Goal: Task Accomplishment & Management: Use online tool/utility

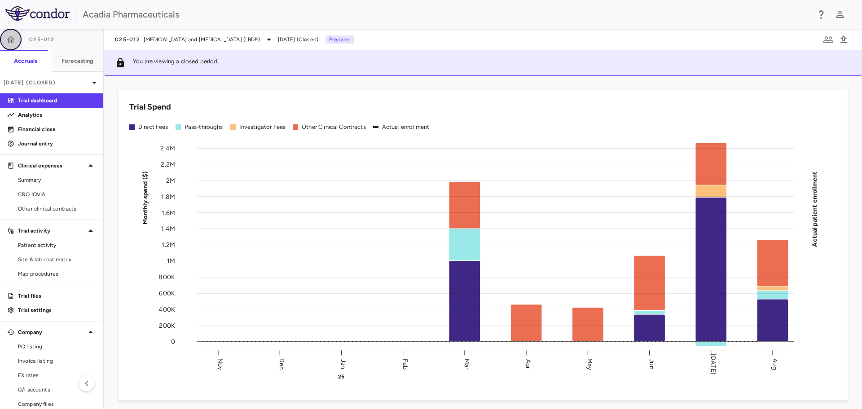
click at [13, 39] on icon "button" at bounding box center [11, 39] width 8 height 6
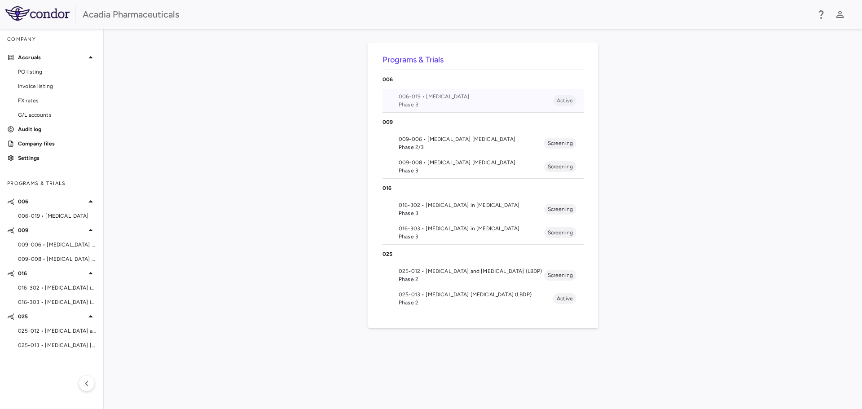
click at [451, 99] on span "006-019 • [MEDICAL_DATA]" at bounding box center [475, 96] width 154 height 8
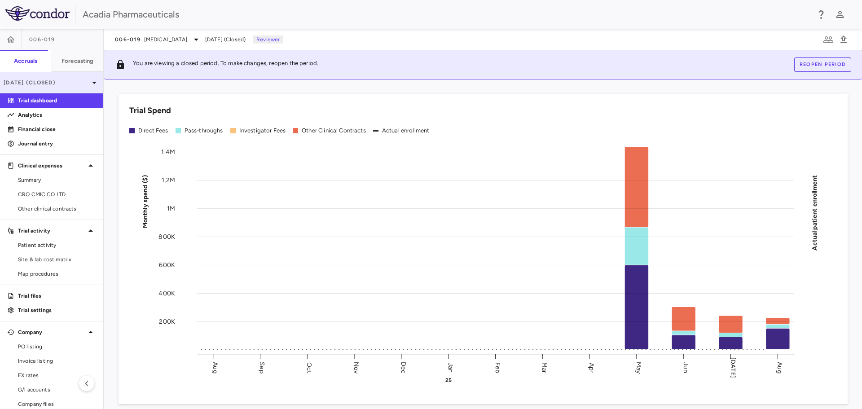
click at [89, 86] on icon at bounding box center [94, 82] width 11 height 11
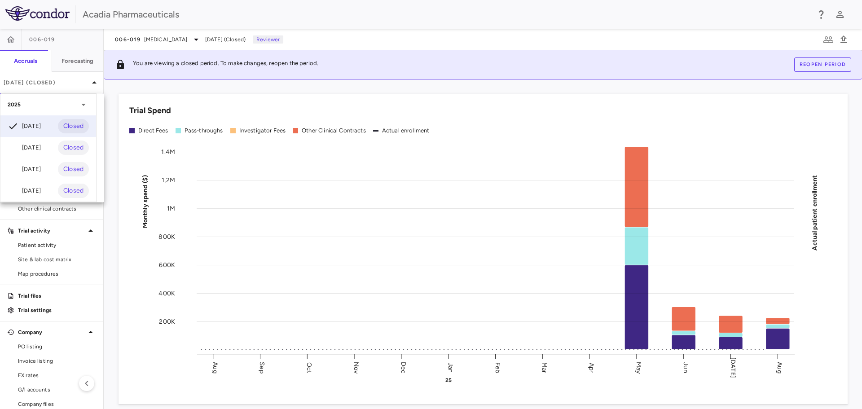
click at [12, 42] on div at bounding box center [431, 204] width 862 height 409
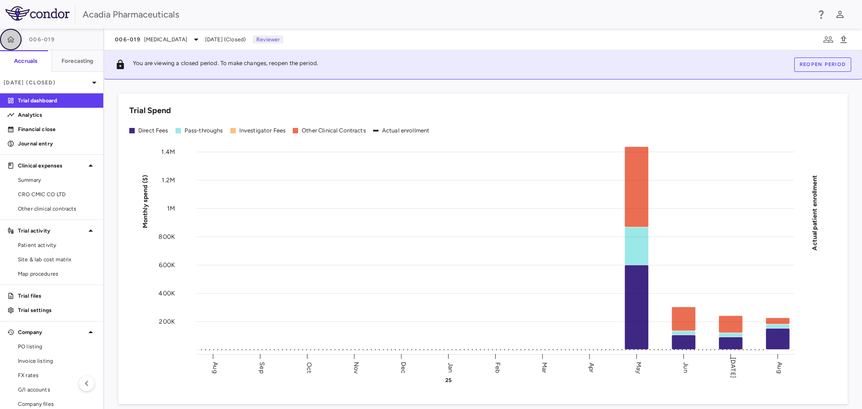
click at [11, 39] on icon "button" at bounding box center [10, 39] width 9 height 9
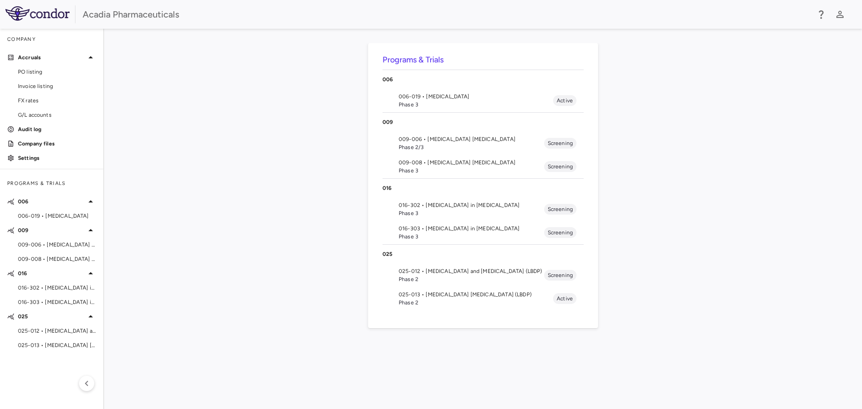
click at [459, 142] on span "009-006 • [MEDICAL_DATA] [MEDICAL_DATA]" at bounding box center [470, 139] width 145 height 8
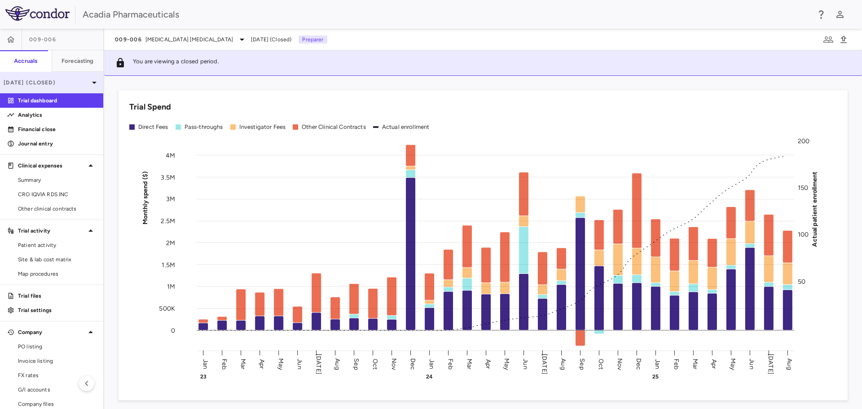
click at [46, 88] on div "[DATE] (Closed)" at bounding box center [51, 83] width 103 height 22
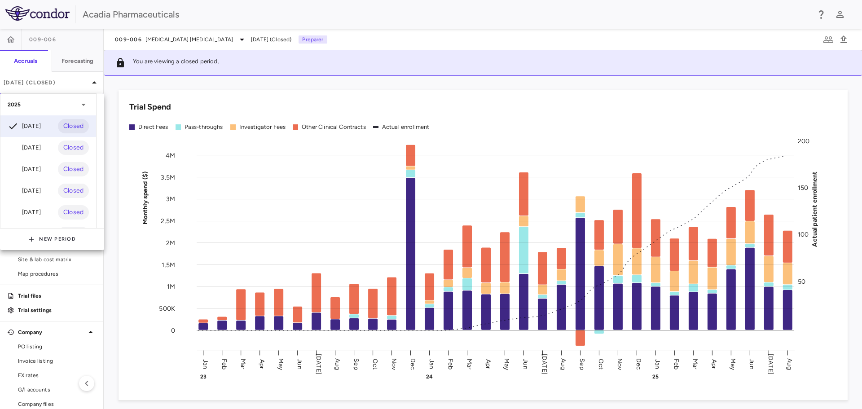
click at [14, 44] on div at bounding box center [431, 204] width 862 height 409
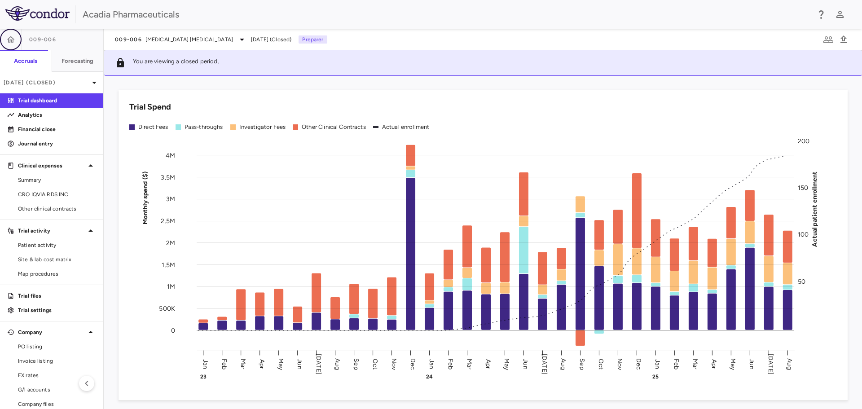
click at [13, 42] on icon "button" at bounding box center [10, 39] width 9 height 9
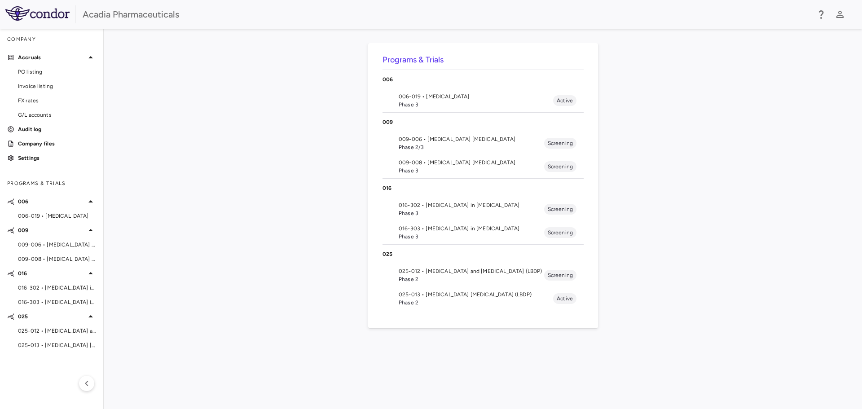
click at [444, 163] on span "009-008 • [MEDICAL_DATA] [MEDICAL_DATA]" at bounding box center [470, 162] width 145 height 8
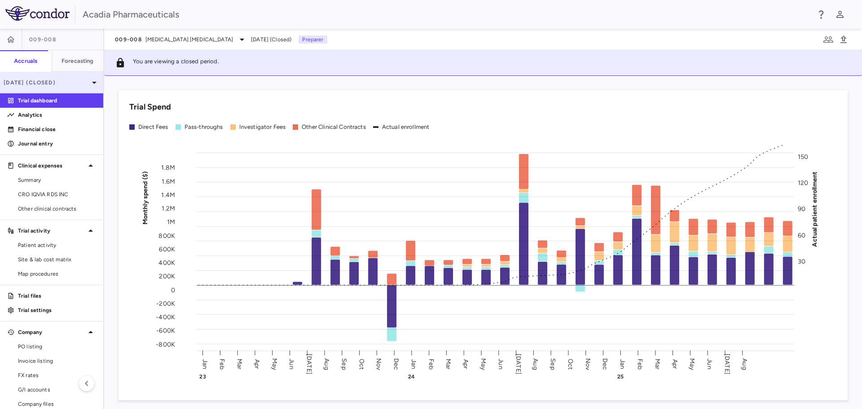
click at [61, 85] on p "[DATE] (Closed)" at bounding box center [46, 83] width 85 height 8
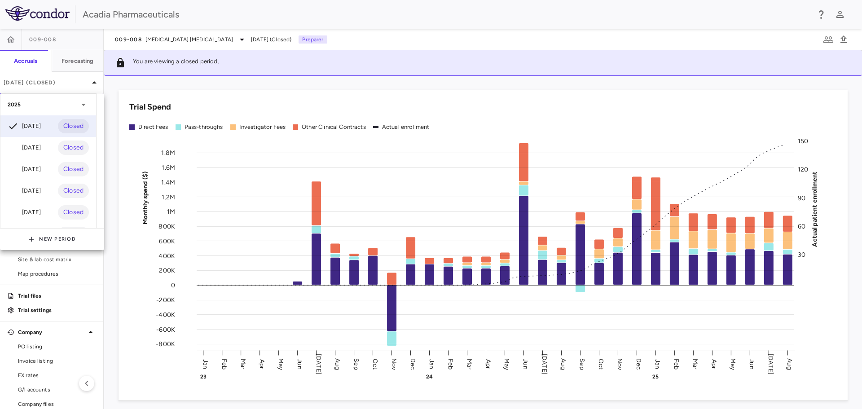
click at [13, 41] on div at bounding box center [431, 204] width 862 height 409
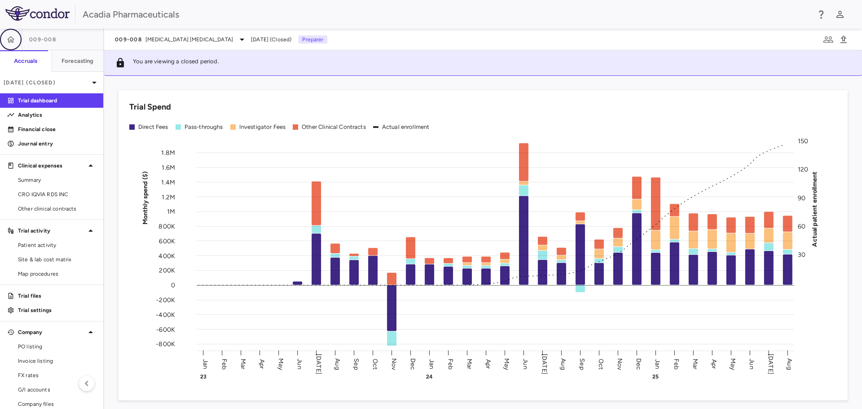
click at [13, 41] on icon "button" at bounding box center [11, 39] width 8 height 6
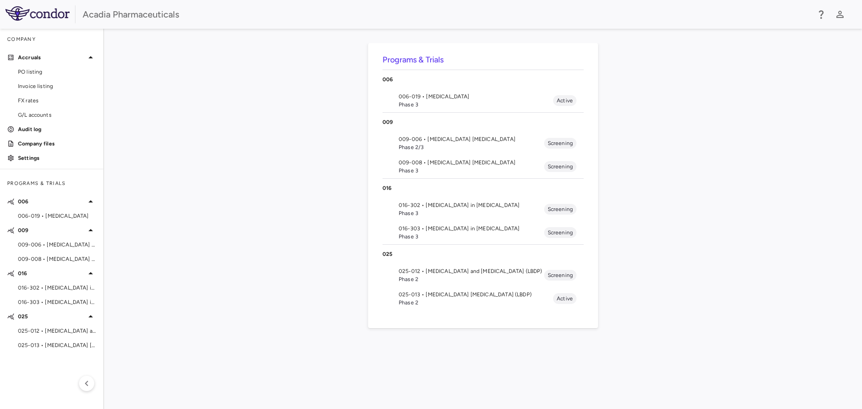
click at [457, 208] on span "016-302 • [MEDICAL_DATA] in [MEDICAL_DATA]" at bounding box center [470, 205] width 145 height 8
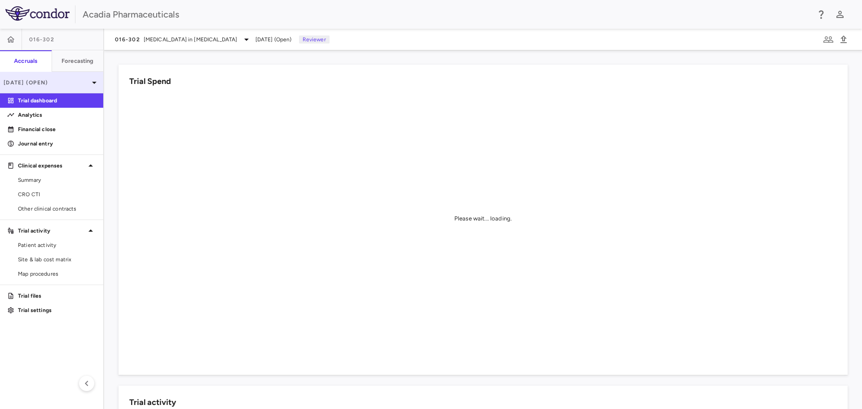
click at [90, 84] on icon at bounding box center [94, 82] width 11 height 11
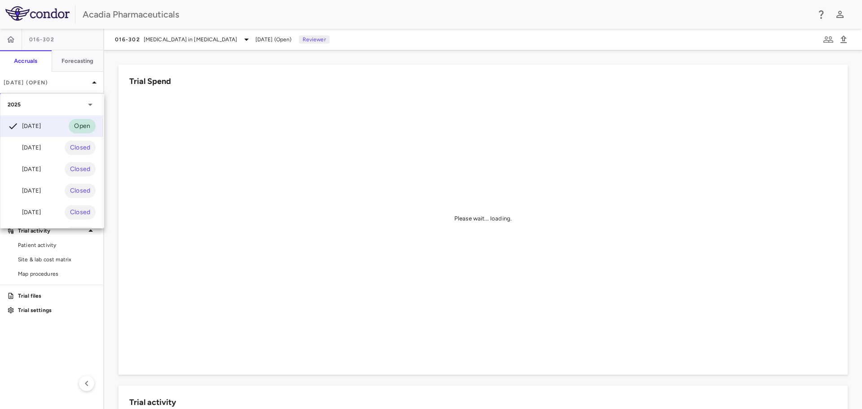
click at [10, 44] on div at bounding box center [431, 204] width 862 height 409
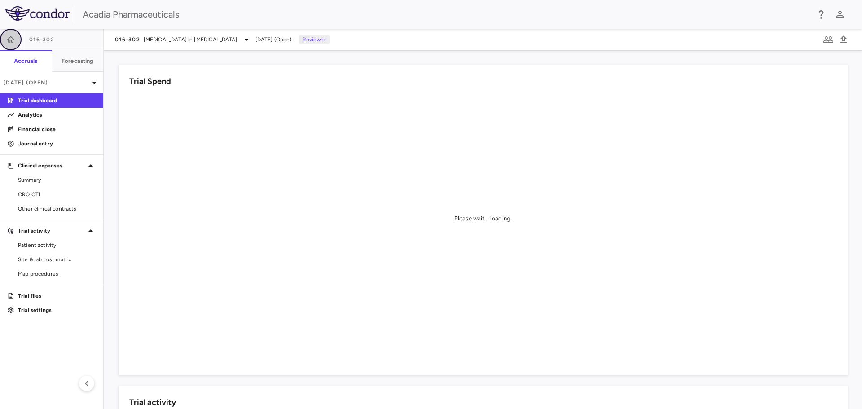
click at [10, 42] on icon "button" at bounding box center [11, 39] width 8 height 6
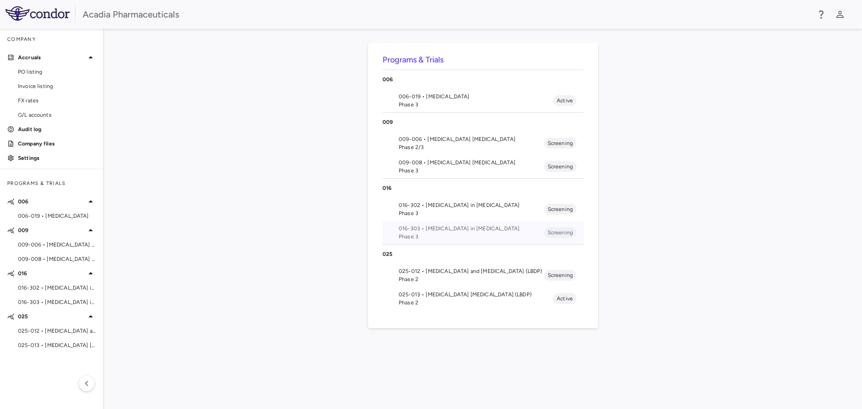
click at [468, 230] on span "016-303 • [MEDICAL_DATA] in [MEDICAL_DATA]" at bounding box center [470, 228] width 145 height 8
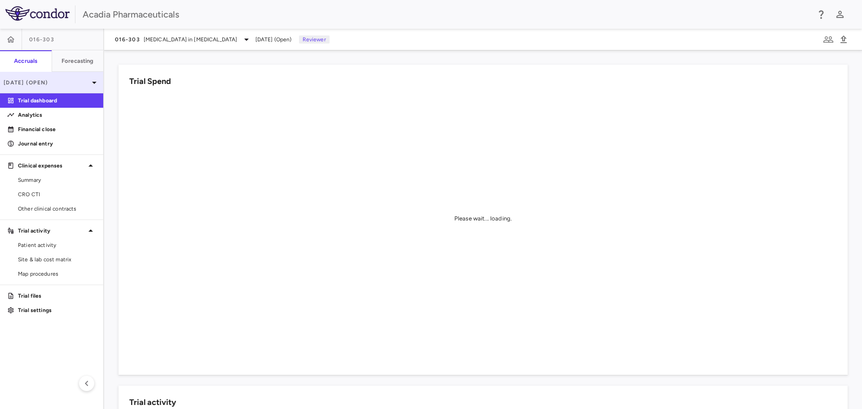
click at [96, 88] on icon at bounding box center [94, 82] width 11 height 11
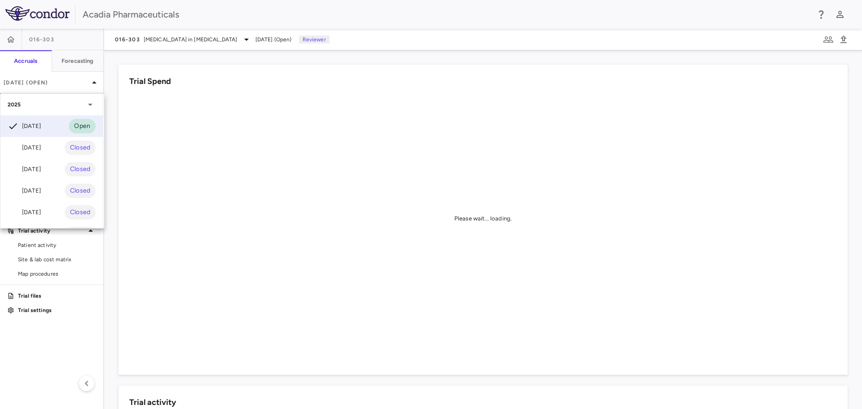
click at [12, 36] on div at bounding box center [431, 204] width 862 height 409
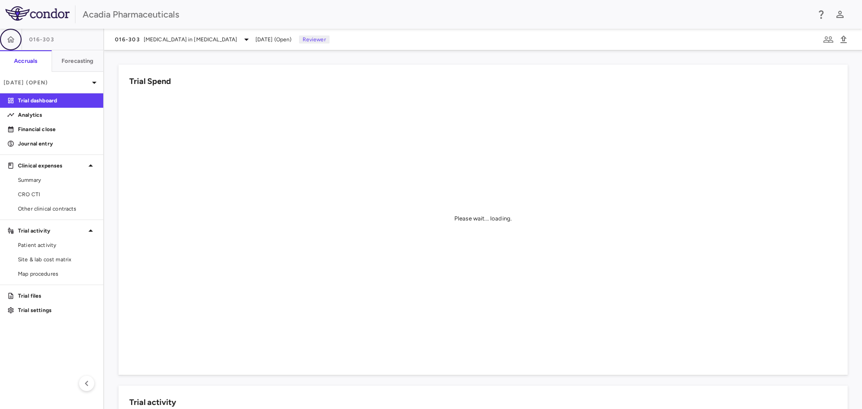
click at [12, 36] on icon "button" at bounding box center [10, 39] width 9 height 9
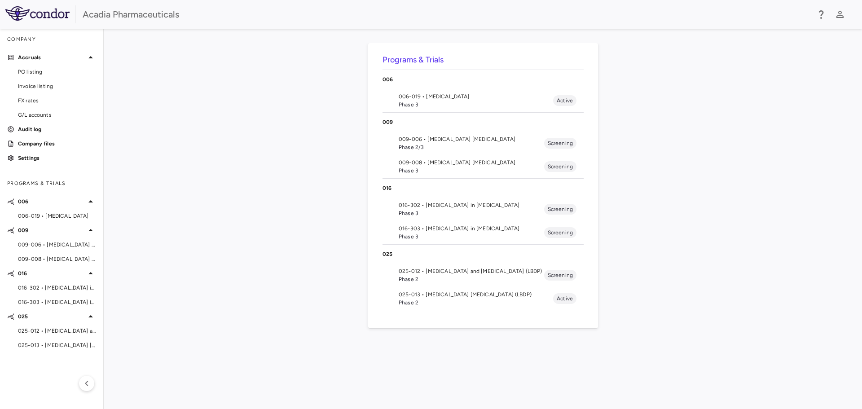
click at [434, 268] on span "025-012 • [MEDICAL_DATA] and [MEDICAL_DATA] (LBDP)" at bounding box center [470, 271] width 145 height 8
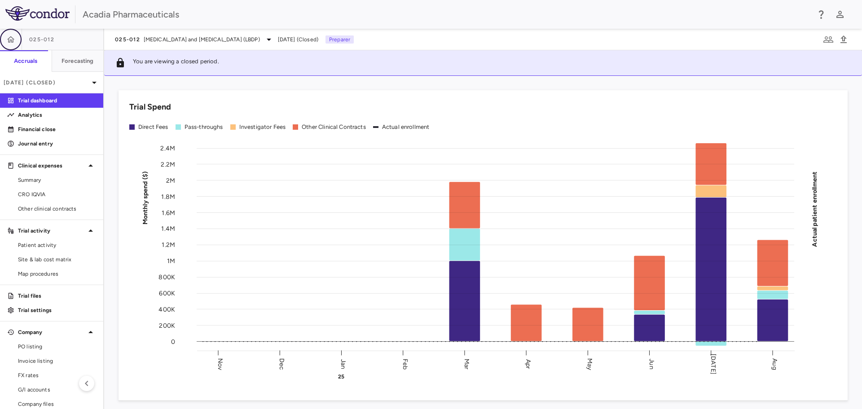
click at [13, 39] on icon "button" at bounding box center [10, 39] width 9 height 9
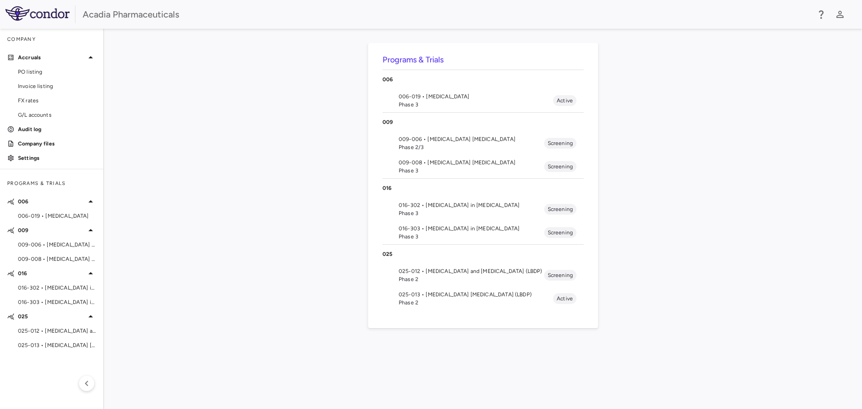
click at [461, 99] on span "006-019 • [MEDICAL_DATA]" at bounding box center [475, 96] width 154 height 8
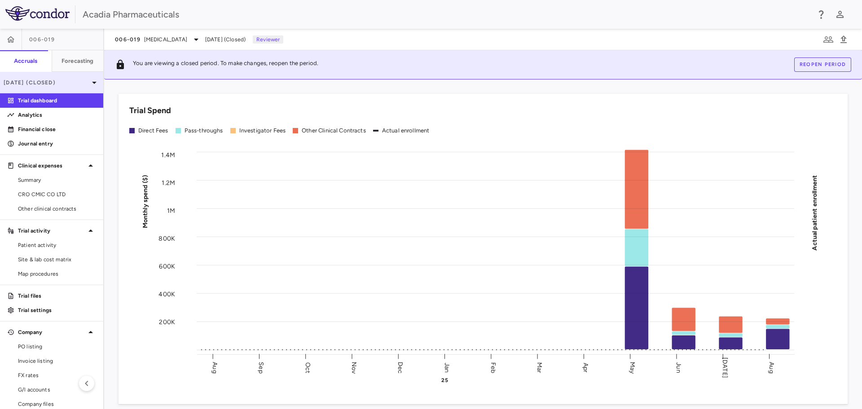
click at [64, 88] on div "[DATE] (Closed)" at bounding box center [51, 83] width 103 height 22
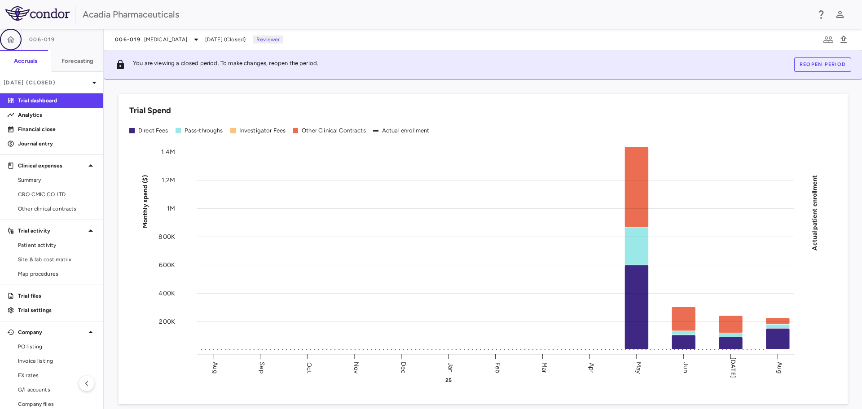
click at [11, 41] on icon "button" at bounding box center [11, 39] width 8 height 6
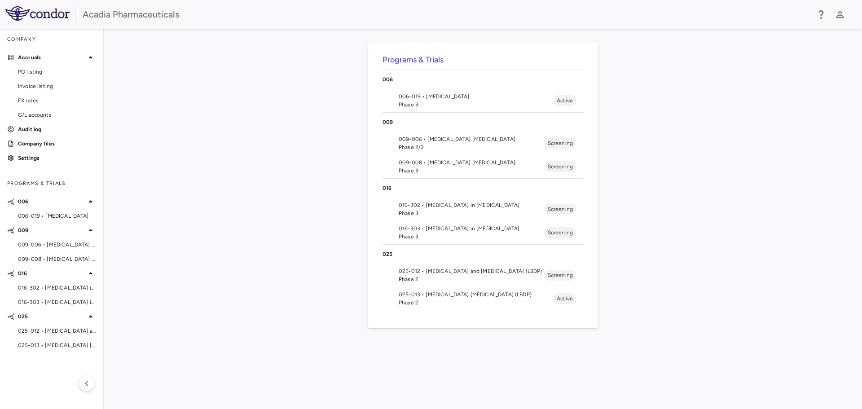
click at [491, 143] on span "Phase 2/3" at bounding box center [470, 147] width 145 height 8
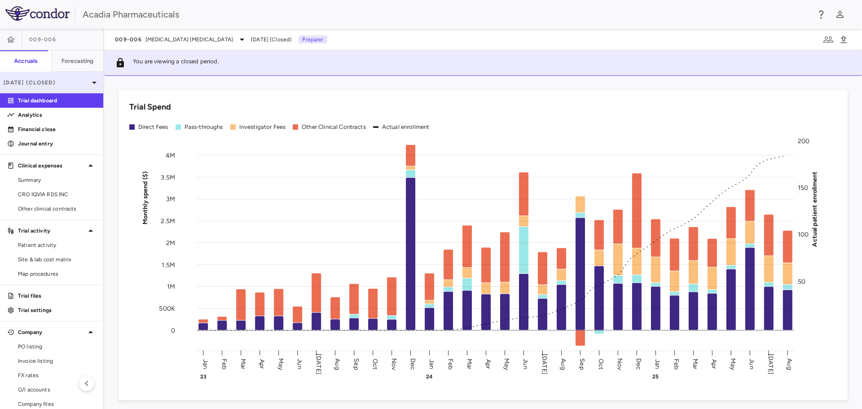
click at [58, 78] on div "[DATE] (Closed)" at bounding box center [51, 83] width 103 height 22
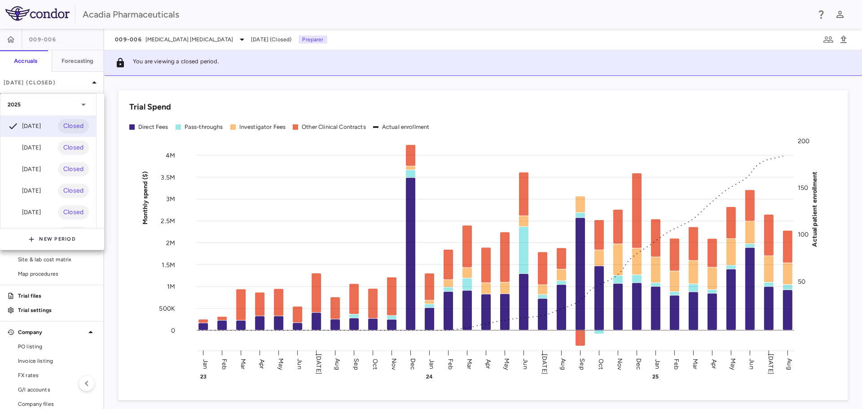
click at [9, 38] on div at bounding box center [431, 204] width 862 height 409
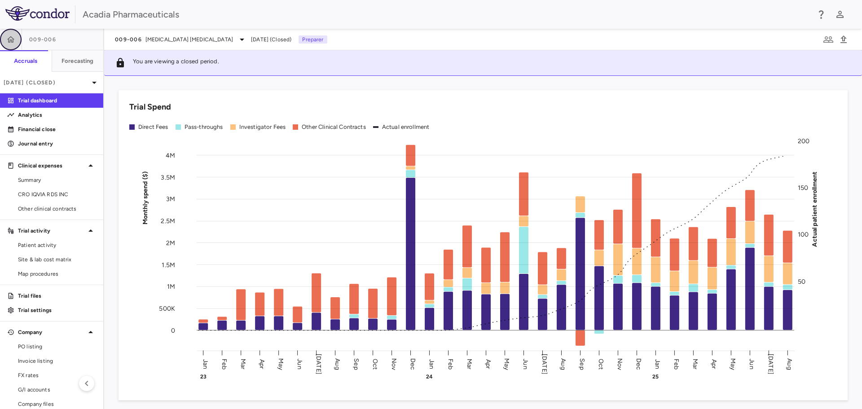
click at [9, 38] on icon "button" at bounding box center [11, 39] width 8 height 6
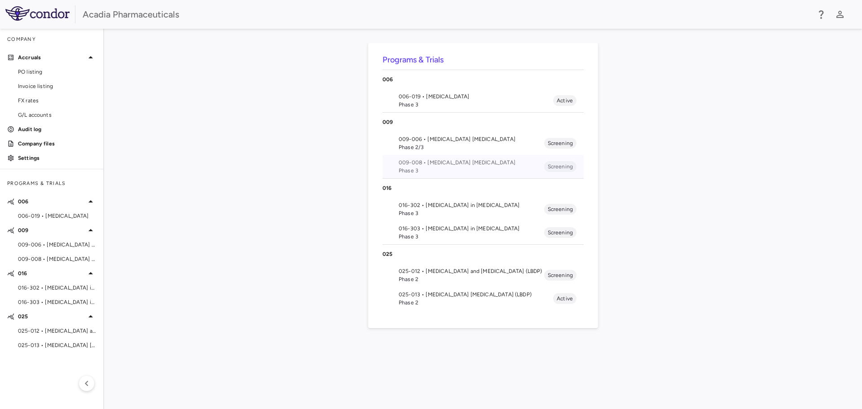
click at [477, 162] on span "009-008 • [MEDICAL_DATA] [MEDICAL_DATA]" at bounding box center [470, 162] width 145 height 8
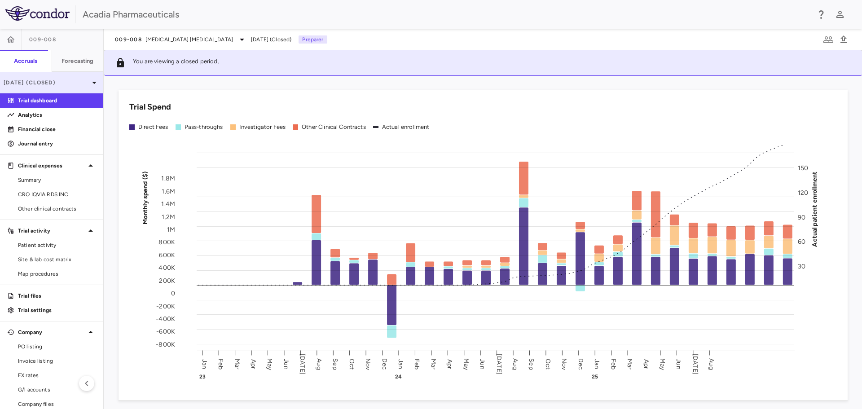
click at [66, 88] on div "[DATE] (Closed)" at bounding box center [51, 83] width 103 height 22
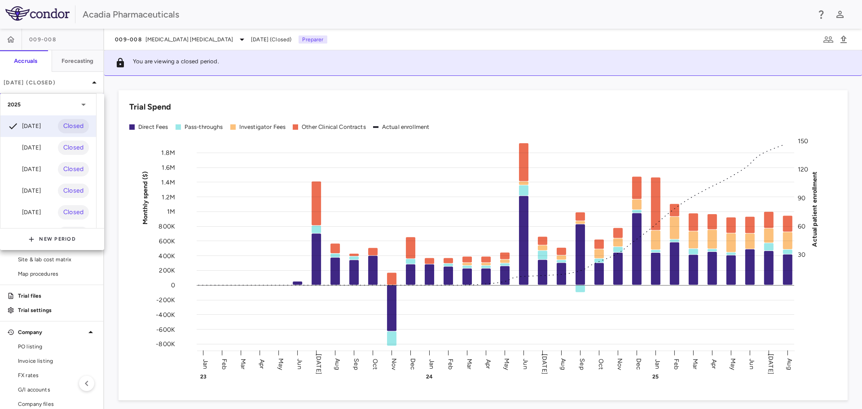
click at [13, 41] on div at bounding box center [431, 204] width 862 height 409
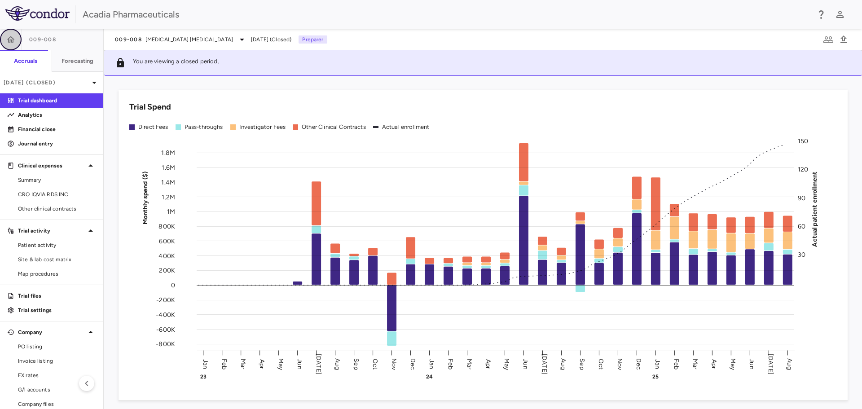
click at [13, 41] on icon "button" at bounding box center [11, 39] width 8 height 6
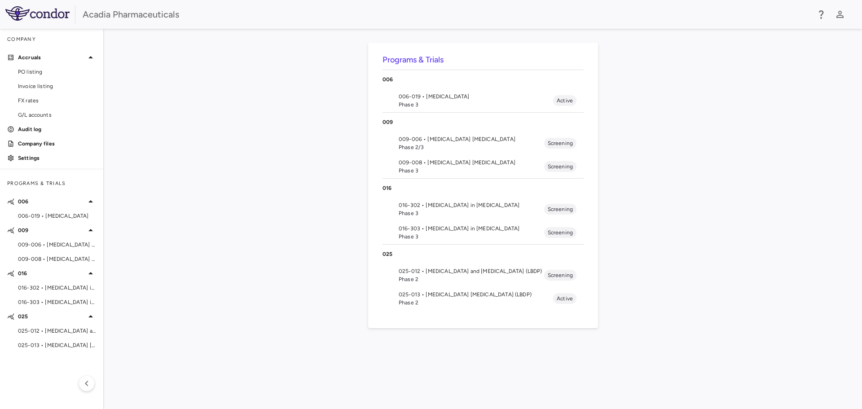
click at [471, 217] on li "016-302 • [MEDICAL_DATA] in [MEDICAL_DATA] Phase 3 Screening" at bounding box center [482, 208] width 201 height 23
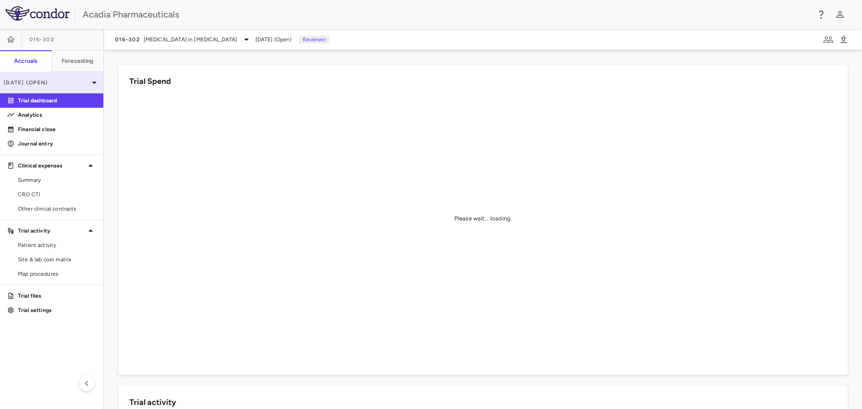
click at [92, 82] on icon at bounding box center [94, 82] width 11 height 11
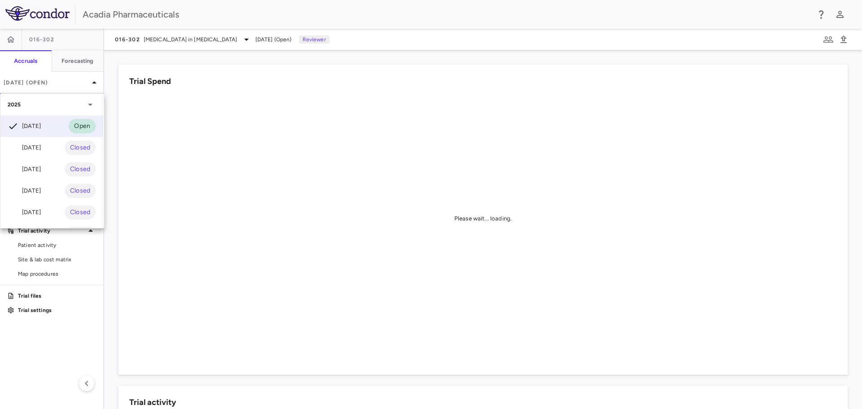
click at [12, 40] on div at bounding box center [431, 204] width 862 height 409
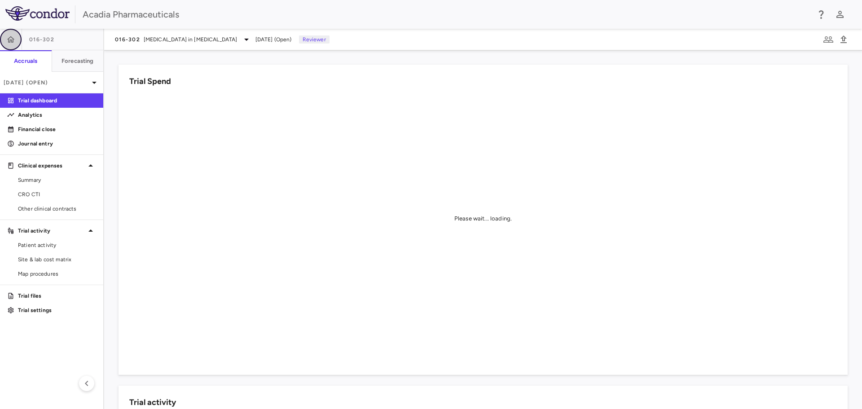
click at [12, 40] on icon "button" at bounding box center [10, 39] width 9 height 9
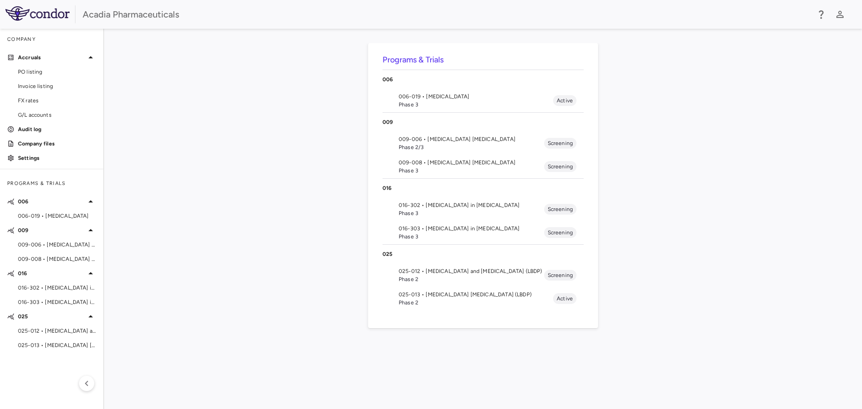
click at [423, 233] on span "Phase 3" at bounding box center [470, 236] width 145 height 8
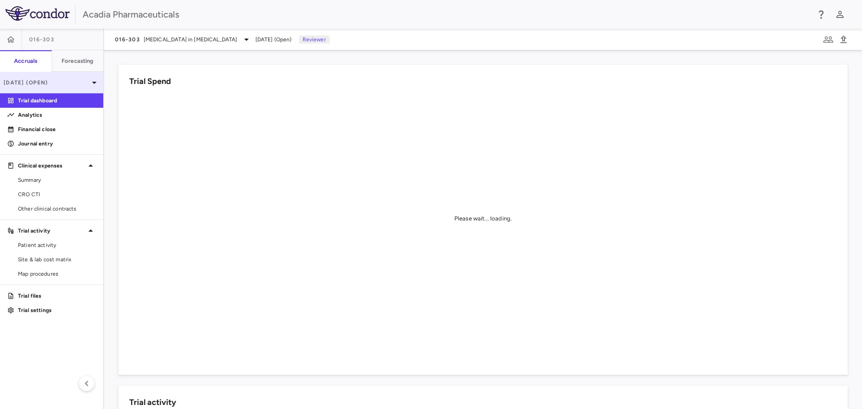
click at [96, 81] on icon at bounding box center [94, 82] width 11 height 11
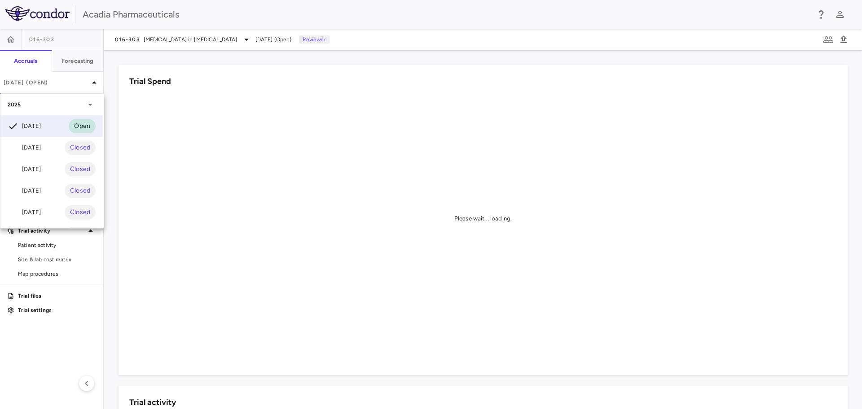
click at [7, 38] on div at bounding box center [431, 204] width 862 height 409
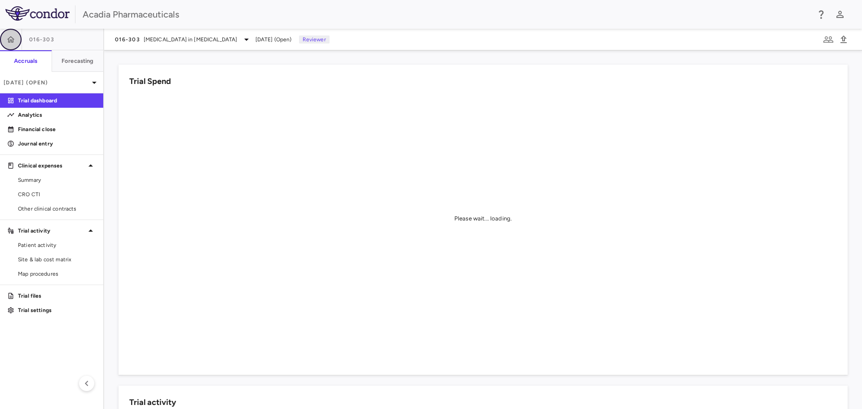
click at [11, 34] on button "button" at bounding box center [11, 40] width 22 height 22
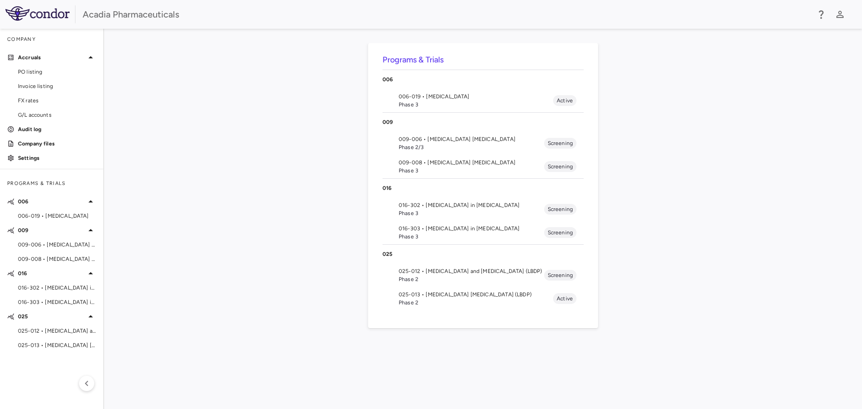
click at [466, 263] on div "[PHONE_NUMBER] • [MEDICAL_DATA] and [MEDICAL_DATA] (LBDP) Phase 2 Screening 025…" at bounding box center [482, 277] width 201 height 66
click at [470, 268] on span "025-012 • [MEDICAL_DATA] and [MEDICAL_DATA] (LBDP)" at bounding box center [470, 271] width 145 height 8
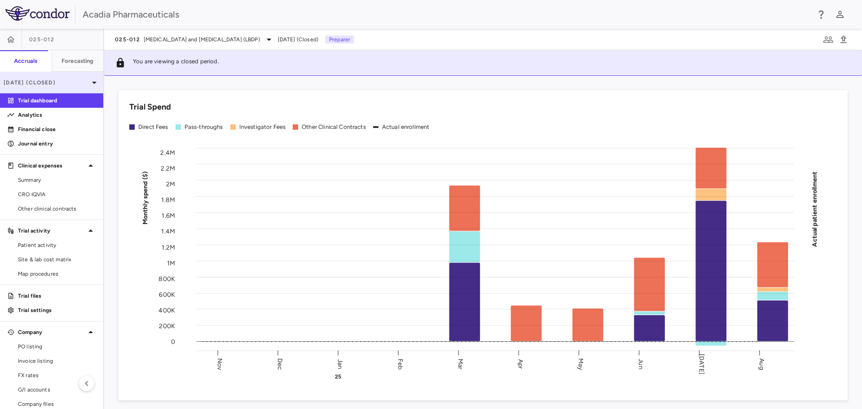
click at [94, 79] on div "[DATE] (Closed)" at bounding box center [51, 83] width 103 height 22
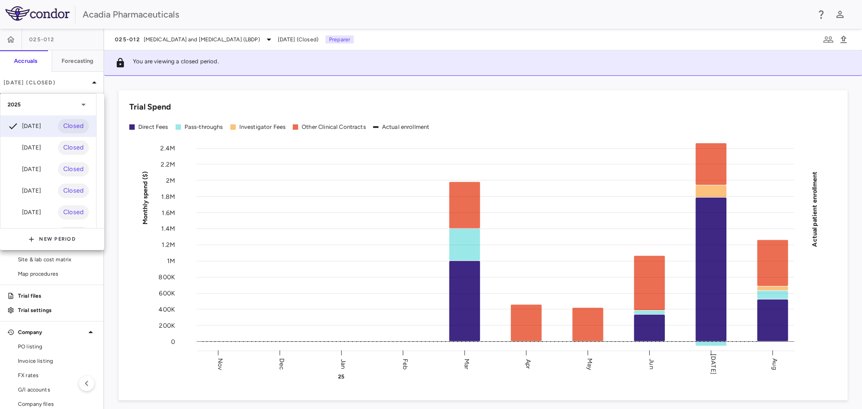
click at [4, 40] on div at bounding box center [431, 204] width 862 height 409
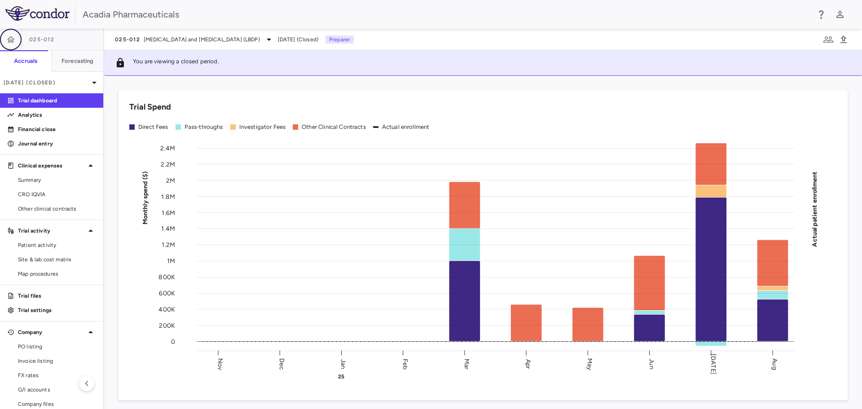
click at [4, 40] on button "button" at bounding box center [11, 40] width 22 height 22
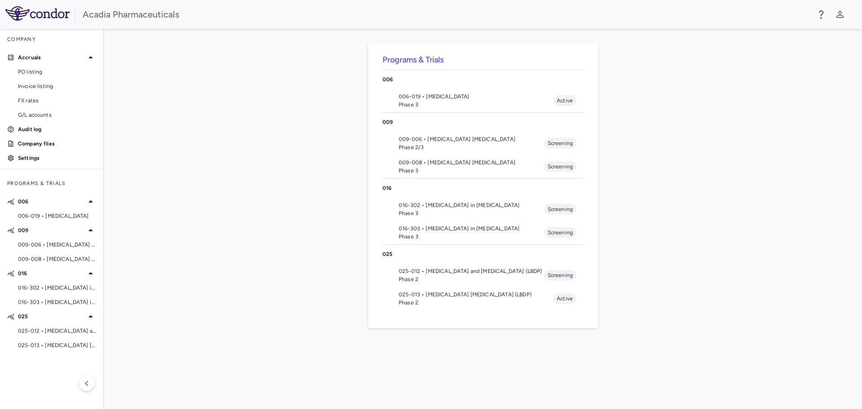
click at [444, 291] on span "025-013 • [MEDICAL_DATA] [MEDICAL_DATA] (LBDP)" at bounding box center [475, 294] width 154 height 8
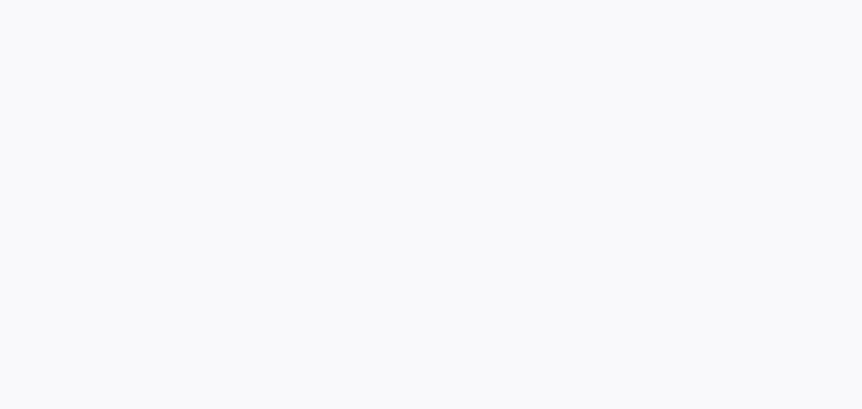
click at [89, 81] on div at bounding box center [431, 204] width 862 height 409
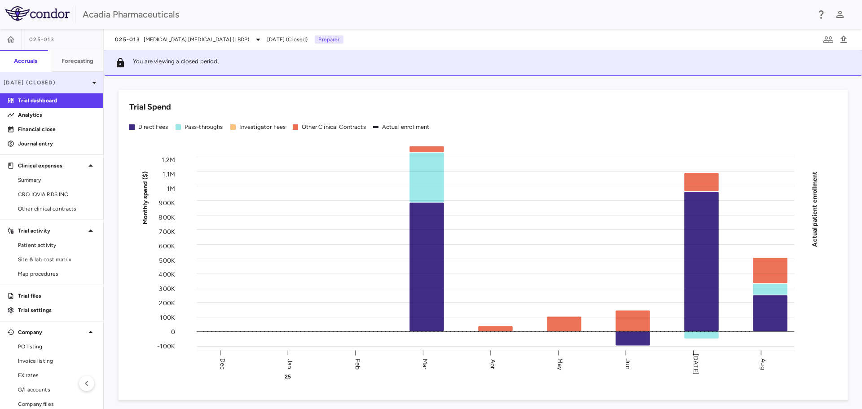
click at [92, 82] on icon at bounding box center [94, 83] width 4 height 2
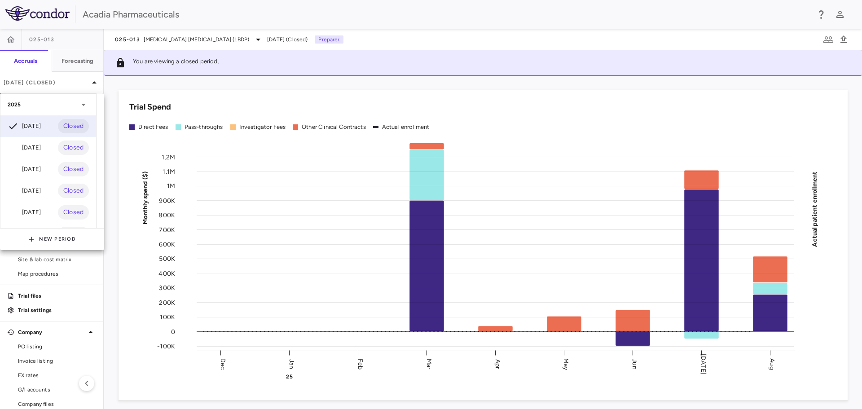
click at [4, 39] on div at bounding box center [431, 204] width 862 height 409
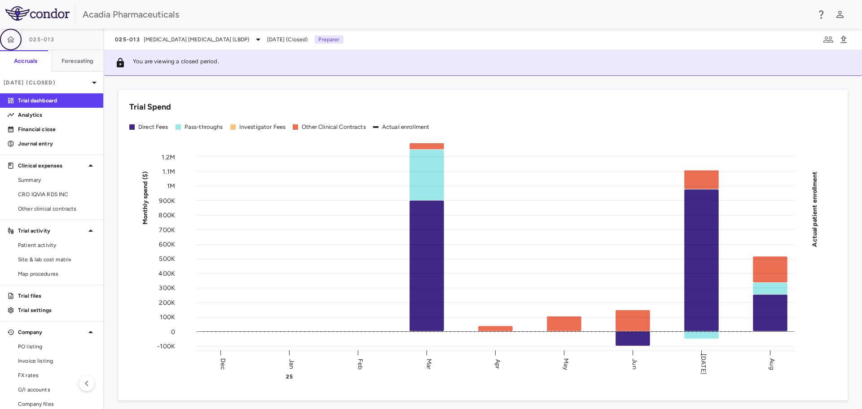
click at [4, 39] on button "button" at bounding box center [11, 40] width 22 height 22
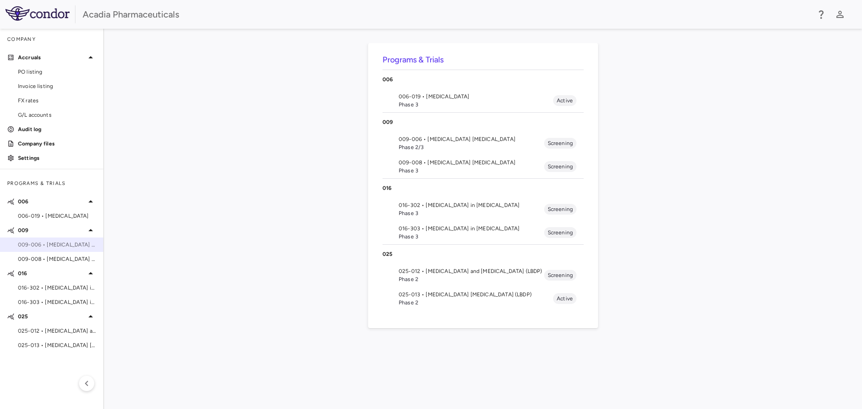
click at [44, 250] on div "009-006 • [MEDICAL_DATA] [MEDICAL_DATA]" at bounding box center [51, 244] width 103 height 13
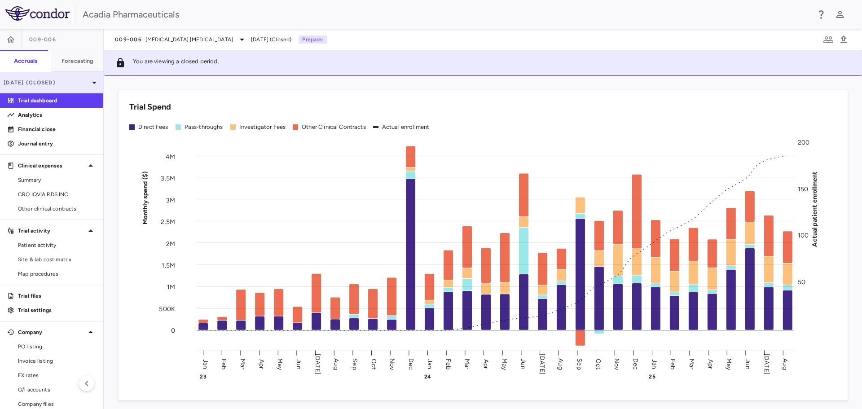
click at [89, 79] on icon at bounding box center [94, 82] width 11 height 11
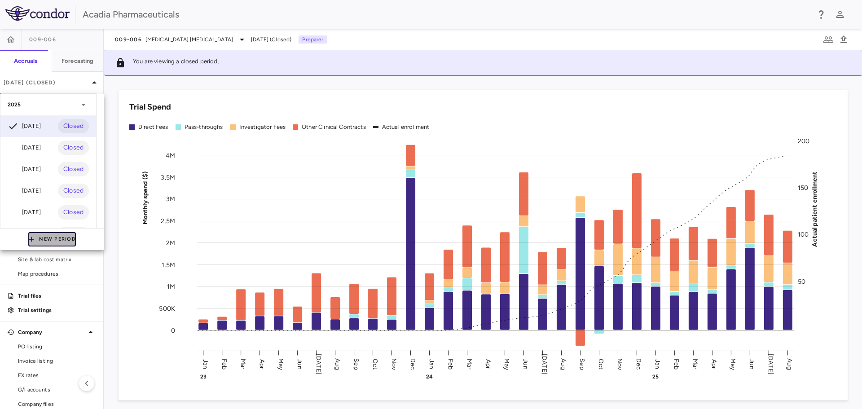
click at [41, 245] on button "New Period" at bounding box center [52, 239] width 48 height 14
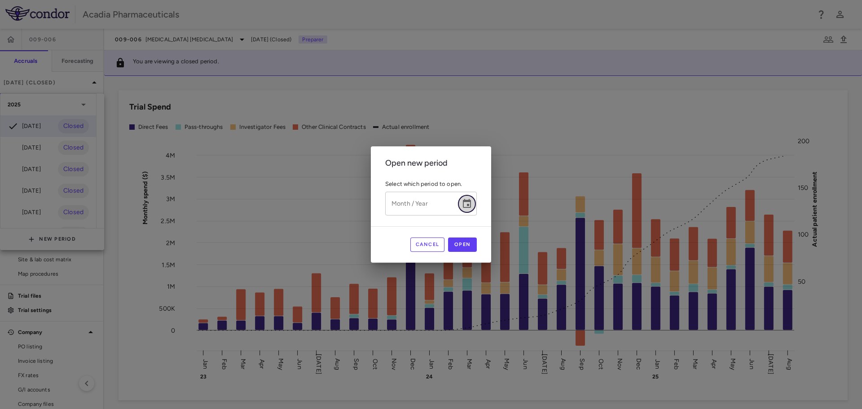
click at [469, 210] on button "Choose date" at bounding box center [467, 204] width 18 height 18
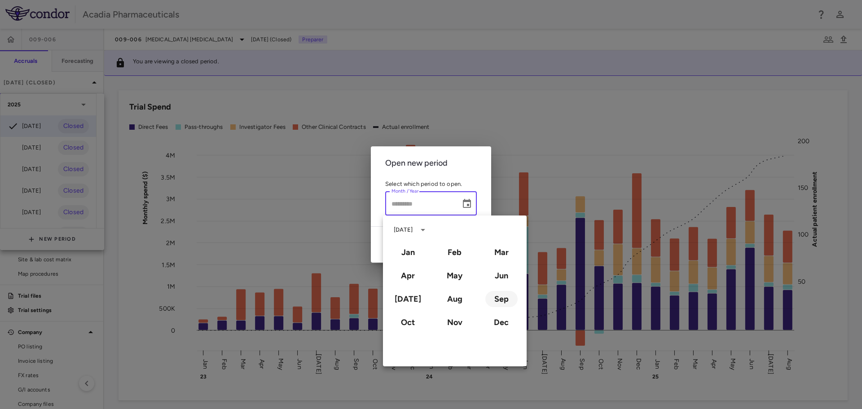
click at [494, 299] on button "Sep" at bounding box center [501, 299] width 32 height 16
type input "**********"
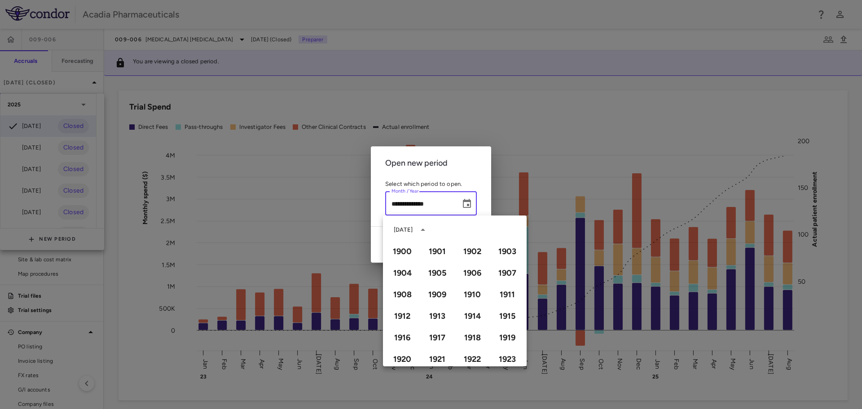
scroll to position [616, 0]
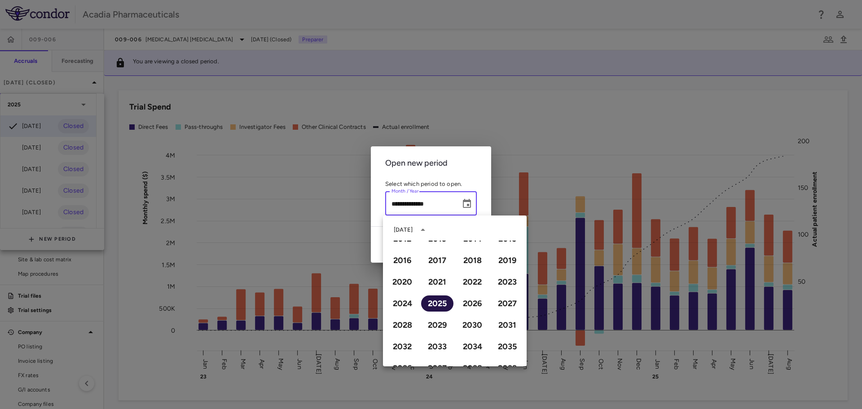
click at [429, 302] on button "2025" at bounding box center [437, 303] width 32 height 16
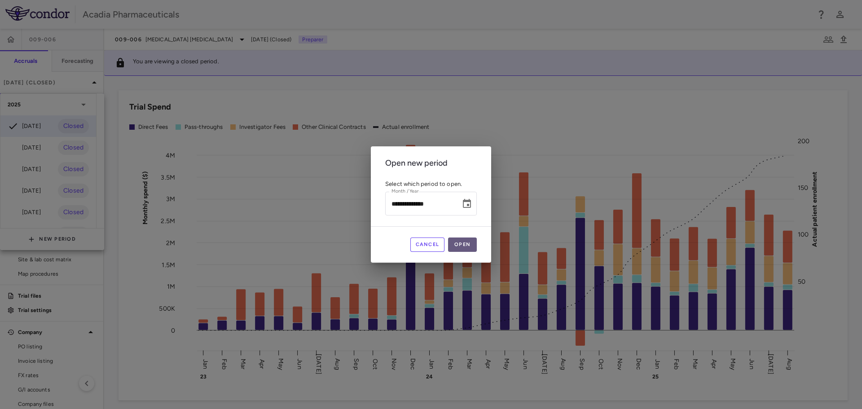
click at [473, 245] on button "Open" at bounding box center [462, 244] width 29 height 14
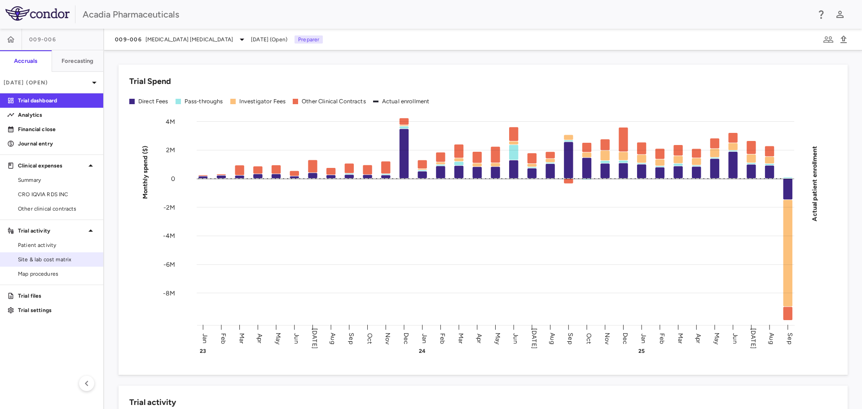
click at [61, 254] on link "Site & lab cost matrix" at bounding box center [51, 259] width 103 height 13
